Goal: Navigation & Orientation: Find specific page/section

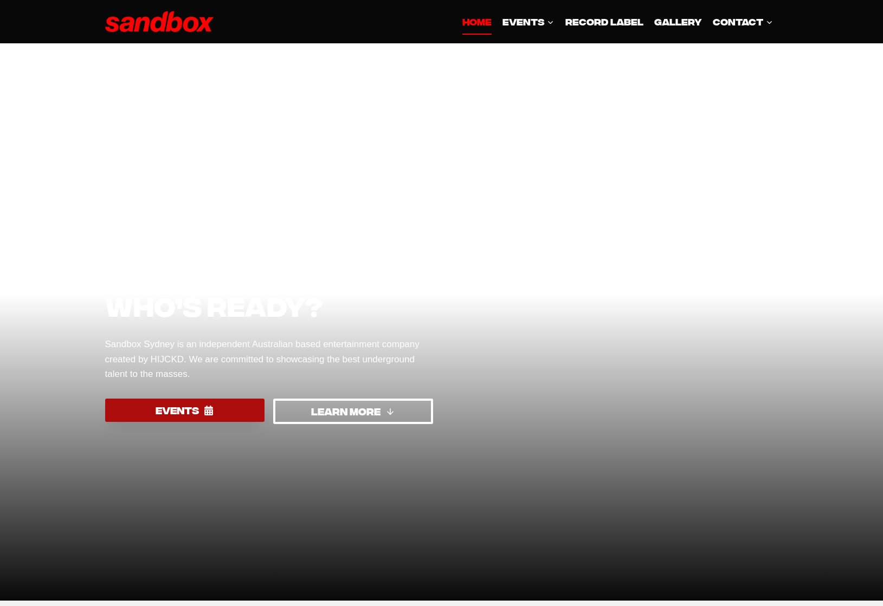
click at [178, 409] on span "EVENTS" at bounding box center [177, 411] width 43 height 16
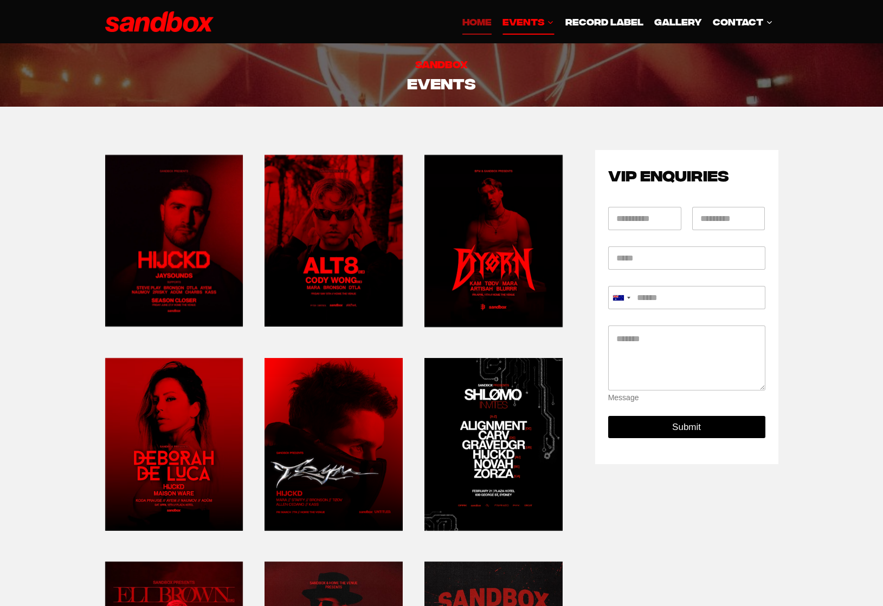
click at [473, 22] on link "HOME" at bounding box center [477, 22] width 40 height 26
